Goal: Task Accomplishment & Management: Use online tool/utility

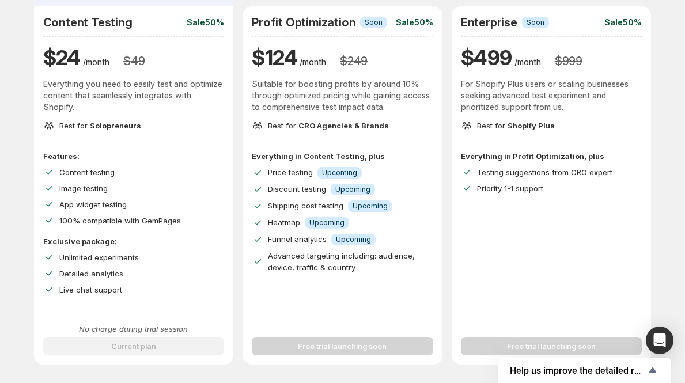
scroll to position [52, 0]
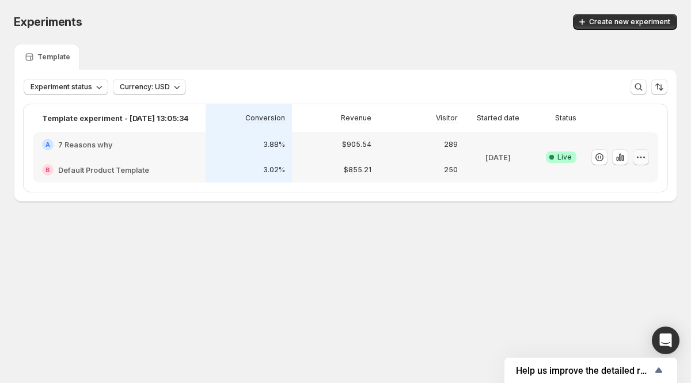
click at [642, 158] on icon "button" at bounding box center [642, 158] width 12 height 12
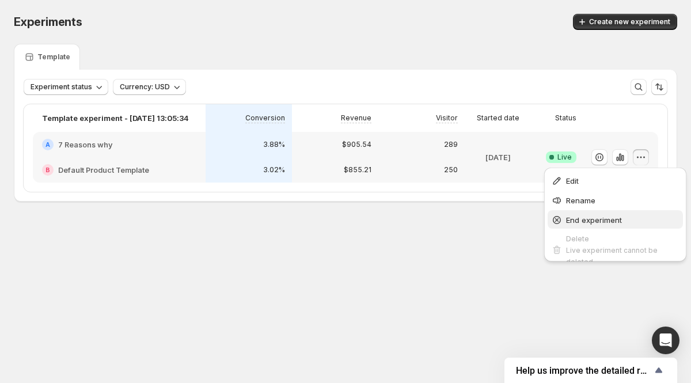
click at [603, 225] on button "End experiment" at bounding box center [615, 219] width 135 height 18
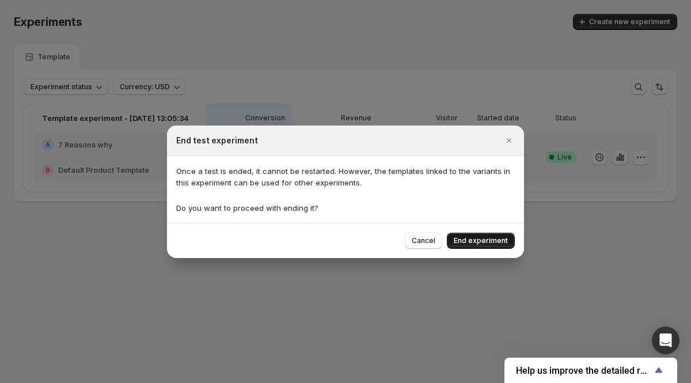
click at [473, 240] on span "End experiment" at bounding box center [481, 240] width 54 height 9
